Goal: Find specific page/section: Find specific page/section

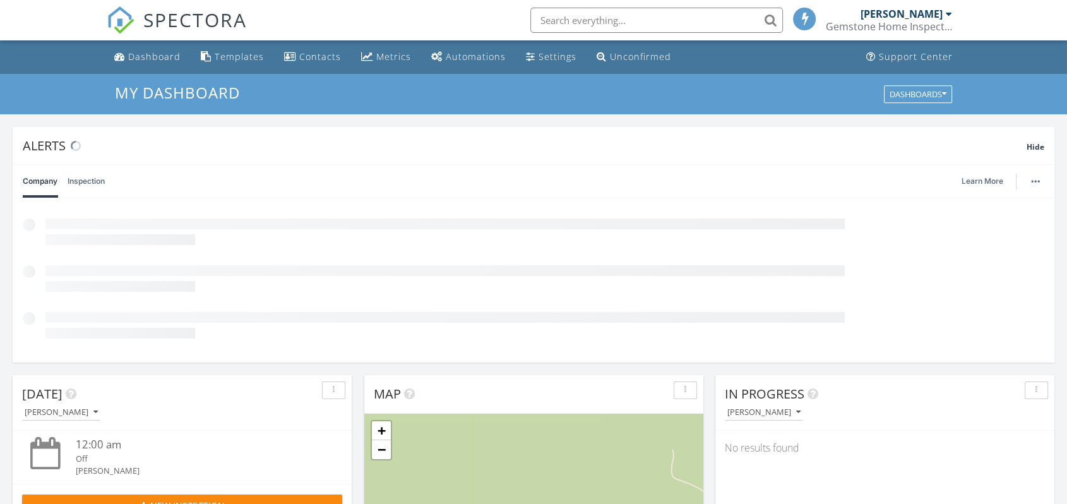
scroll to position [6, 6]
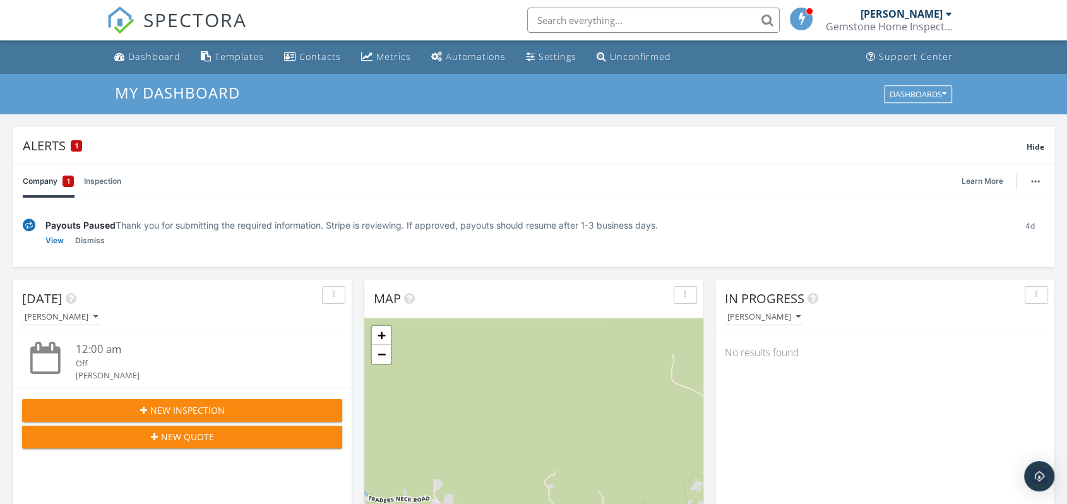
click at [40, 182] on link "Company 1" at bounding box center [48, 181] width 51 height 33
click at [63, 246] on link "View" at bounding box center [54, 240] width 18 height 13
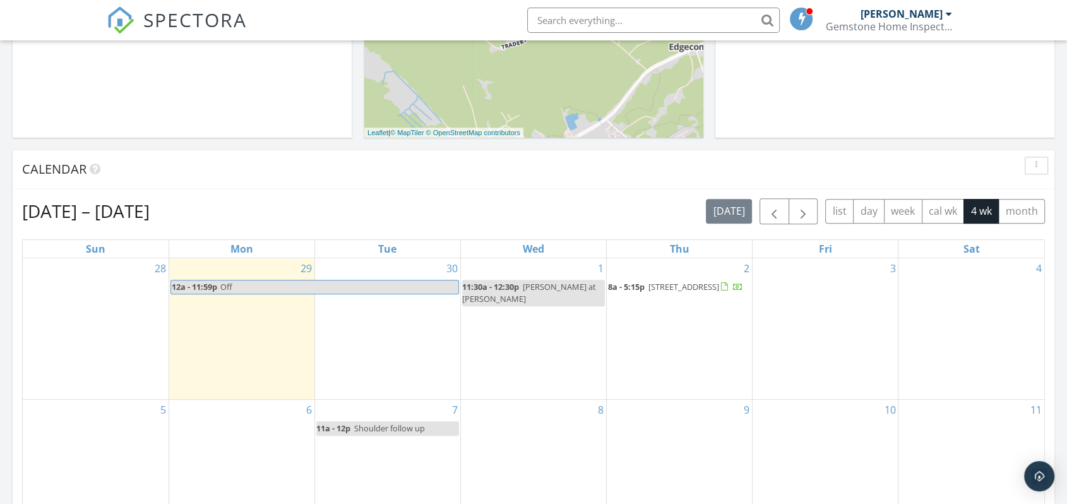
scroll to position [631, 0]
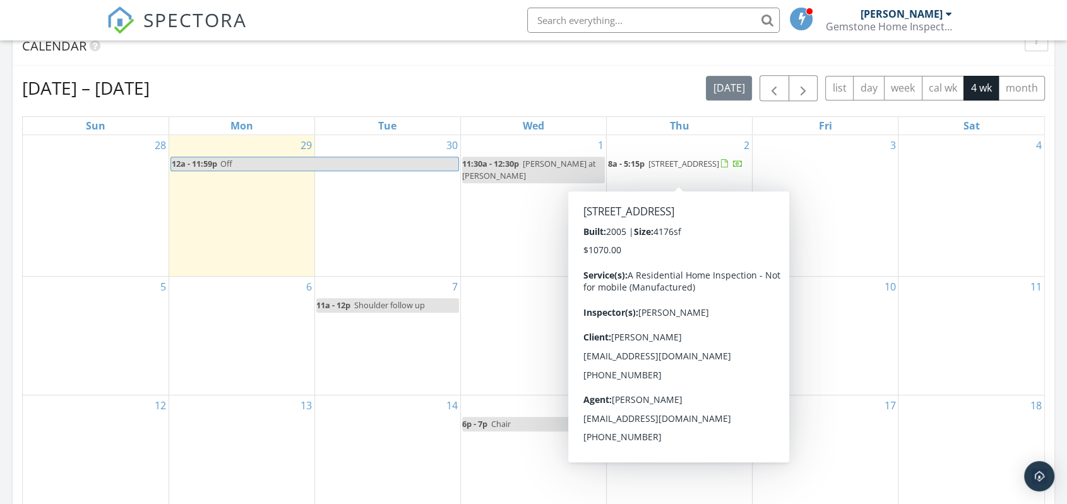
click at [701, 165] on span "[STREET_ADDRESS]" at bounding box center [683, 163] width 71 height 11
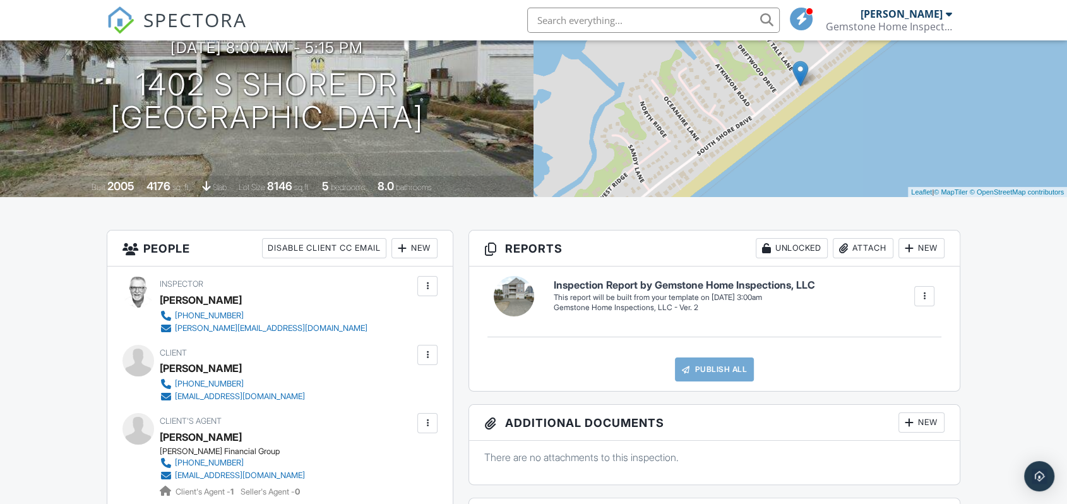
scroll to position [280, 0]
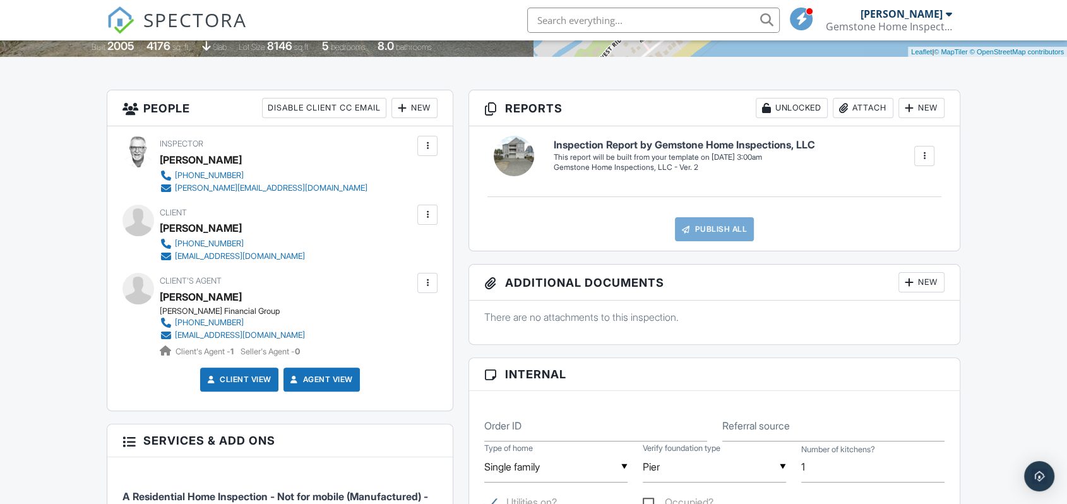
click at [218, 296] on div "John Jackson" at bounding box center [201, 296] width 82 height 19
drag, startPoint x: 251, startPoint y: 313, endPoint x: 160, endPoint y: 313, distance: 90.3
click at [160, 313] on div "Barrett Financial Group" at bounding box center [237, 311] width 155 height 10
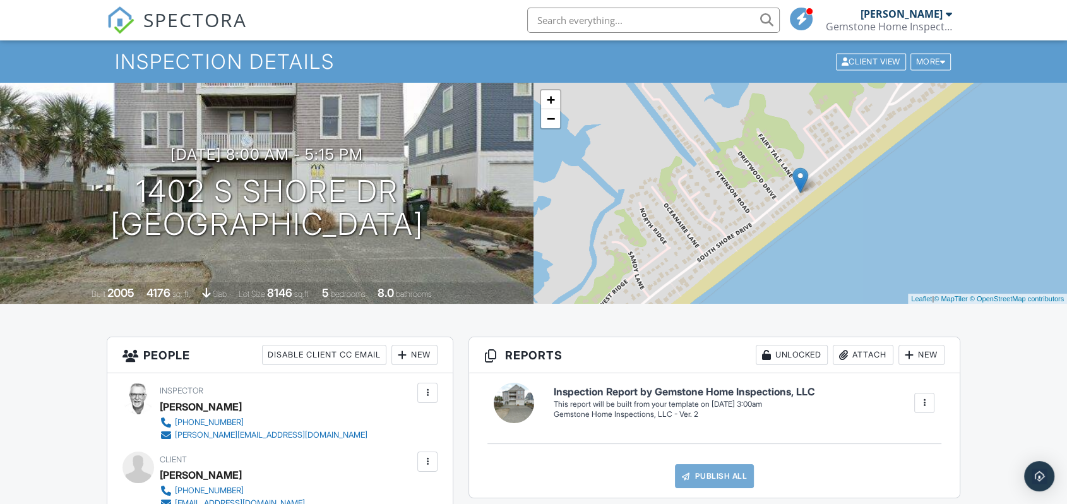
scroll to position [0, 0]
